Goal: Information Seeking & Learning: Check status

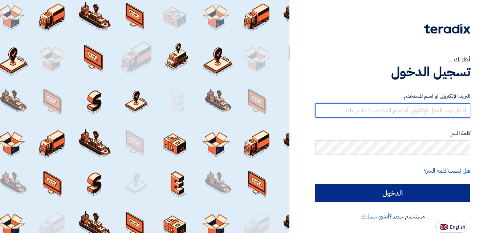
type input "[EMAIL_ADDRESS][DOMAIN_NAME]"
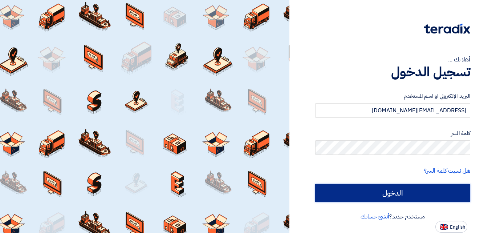
click at [373, 187] on input "الدخول" at bounding box center [392, 193] width 155 height 18
type input "Sign in"
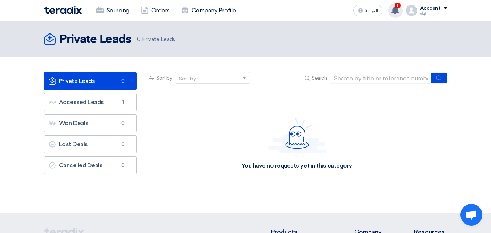
click at [395, 13] on icon at bounding box center [395, 10] width 8 height 8
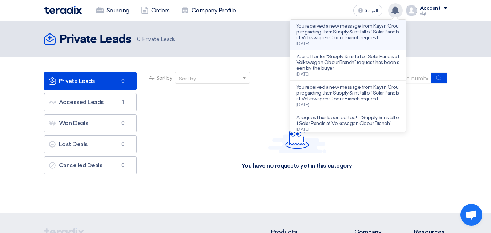
click at [373, 37] on p "You received a new message from Kayan Group regarding their Supply & Install of…" at bounding box center [348, 31] width 104 height 17
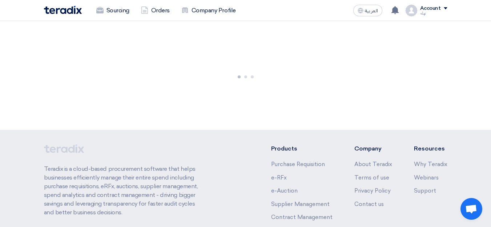
click at [373, 37] on div at bounding box center [245, 75] width 491 height 109
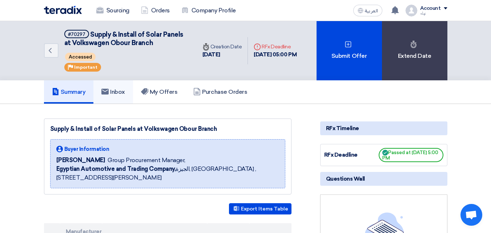
click at [113, 90] on h5 "Inbox" at bounding box center [113, 91] width 24 height 7
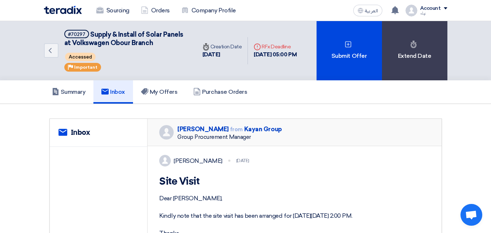
click at [214, 187] on h1 "Site Visit" at bounding box center [294, 181] width 271 height 13
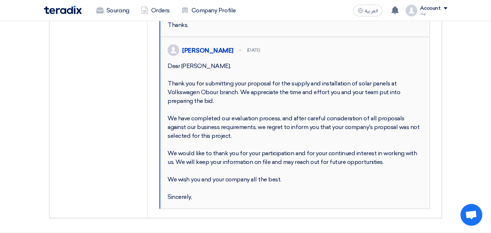
scroll to position [313, 0]
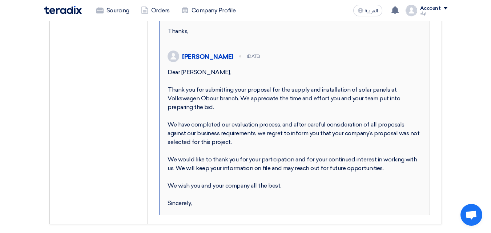
click at [489, 122] on section "service Inbox [PERSON_NAME] from Kayan Group Group Procurement Manager Mohamed …" at bounding box center [245, 15] width 491 height 448
click at [485, 95] on section "service Inbox [PERSON_NAME] from Kayan Group Group Procurement Manager Mohamed …" at bounding box center [245, 15] width 491 height 448
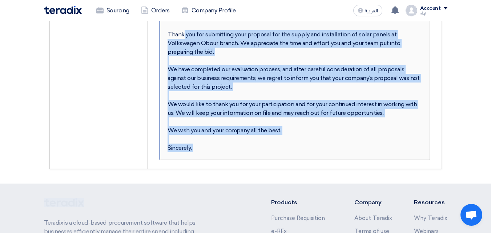
scroll to position [427, 0]
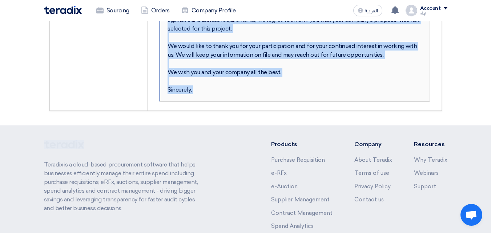
drag, startPoint x: 190, startPoint y: 164, endPoint x: 235, endPoint y: 124, distance: 61.0
click at [235, 101] on div "[PERSON_NAME] [DATE] Dear [PERSON_NAME], Thank you for submitting your proposal…" at bounding box center [295, 16] width 270 height 172
copy div "Thank you for submitting your proposal for the supply and installation of solar…"
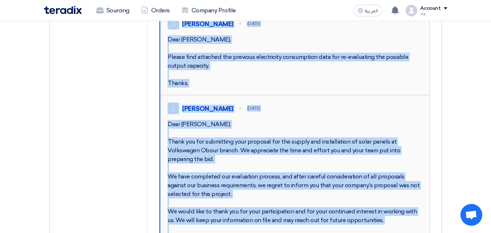
scroll to position [387, 0]
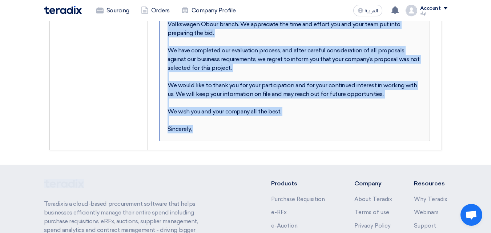
drag, startPoint x: 181, startPoint y: 117, endPoint x: 192, endPoint y: 25, distance: 93.0
click at [192, 25] on div "[PERSON_NAME] [DATE] Dear [PERSON_NAME], Thank you for submitting your proposal…" at bounding box center [295, 55] width 270 height 172
copy div "Thank you for submitting your proposal for the supply and installation of solar…"
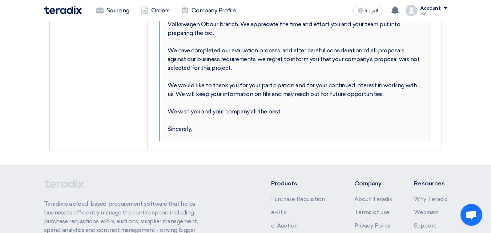
click at [291, 130] on div "Dear [PERSON_NAME], Thank you for submitting your proposal for the supply and i…" at bounding box center [295, 64] width 255 height 140
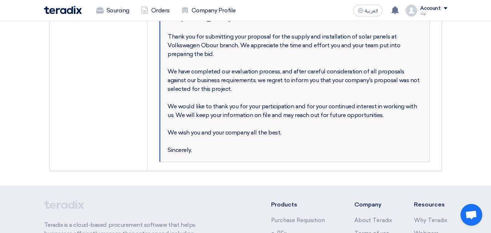
scroll to position [383, 0]
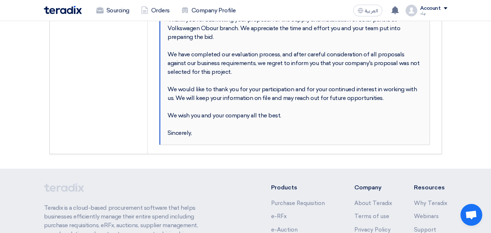
click at [303, 137] on div "Dear [PERSON_NAME], Thank you for submitting your proposal for the supply and i…" at bounding box center [295, 68] width 255 height 140
click at [235, 112] on div "Dear [PERSON_NAME], Thank you for submitting your proposal for the supply and i…" at bounding box center [295, 68] width 255 height 140
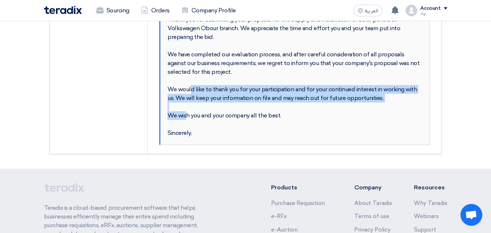
click at [235, 112] on div "Dear [PERSON_NAME], Thank you for submitting your proposal for the supply and i…" at bounding box center [295, 68] width 255 height 140
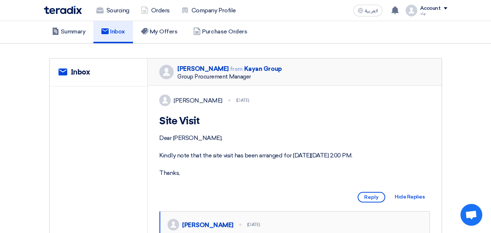
scroll to position [59, 0]
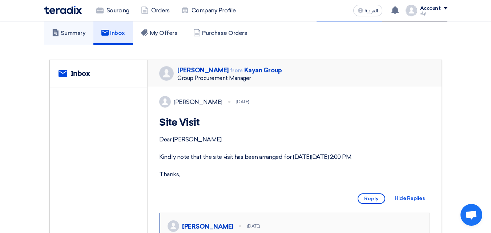
click at [89, 36] on link "Summary" at bounding box center [69, 32] width 50 height 23
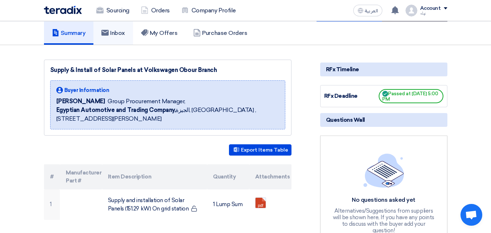
click at [117, 29] on h5 "Inbox" at bounding box center [113, 32] width 24 height 7
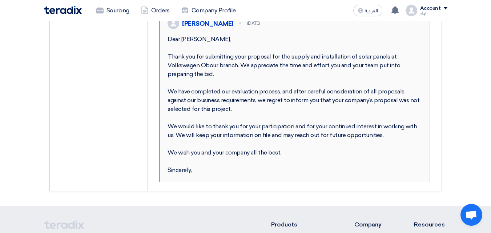
scroll to position [345, 0]
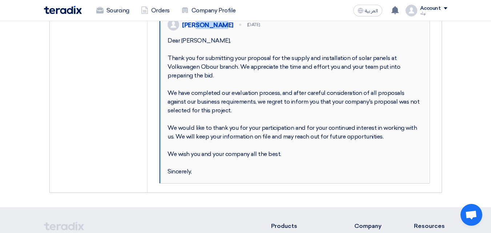
drag, startPoint x: 225, startPoint y: 43, endPoint x: 199, endPoint y: 43, distance: 25.8
click at [199, 29] on div "[PERSON_NAME]" at bounding box center [207, 25] width 51 height 8
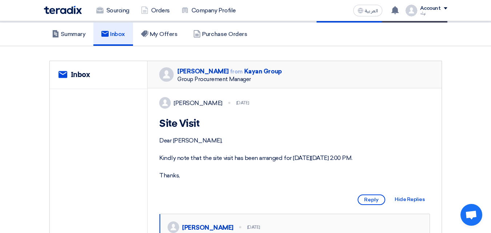
scroll to position [23, 0]
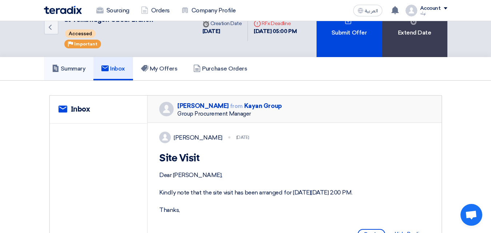
click at [74, 68] on h5 "Summary" at bounding box center [69, 68] width 34 height 7
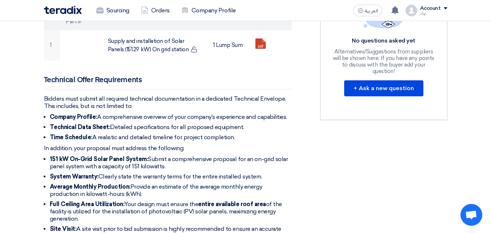
scroll to position [219, 0]
